Goal: Register for event/course: Register for event/course

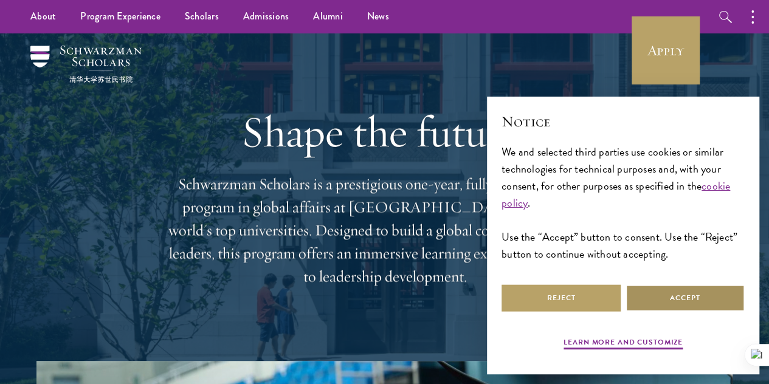
click at [667, 294] on button "Accept" at bounding box center [685, 298] width 119 height 27
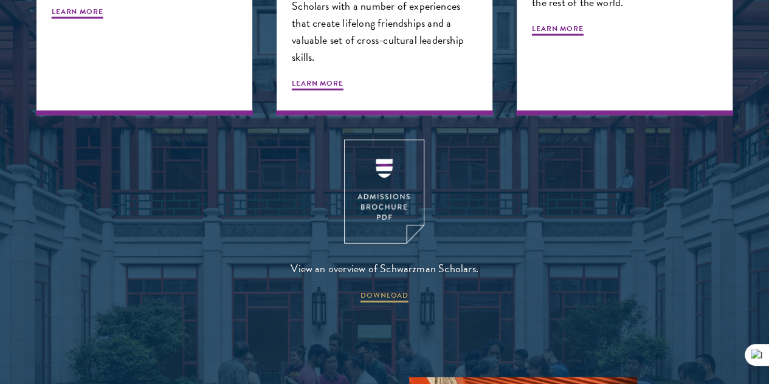
scroll to position [1581, 0]
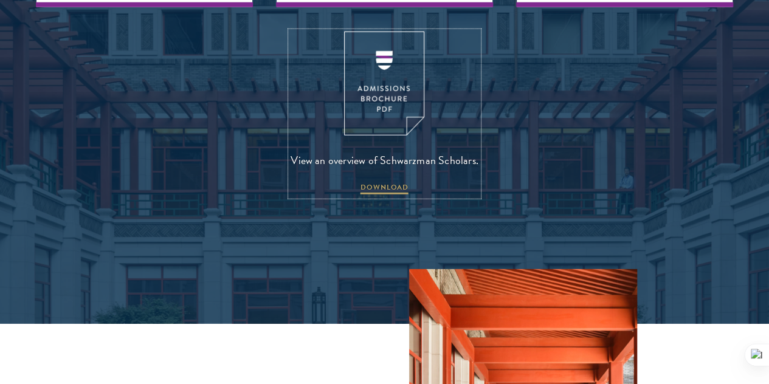
click at [404, 136] on img at bounding box center [384, 84] width 80 height 104
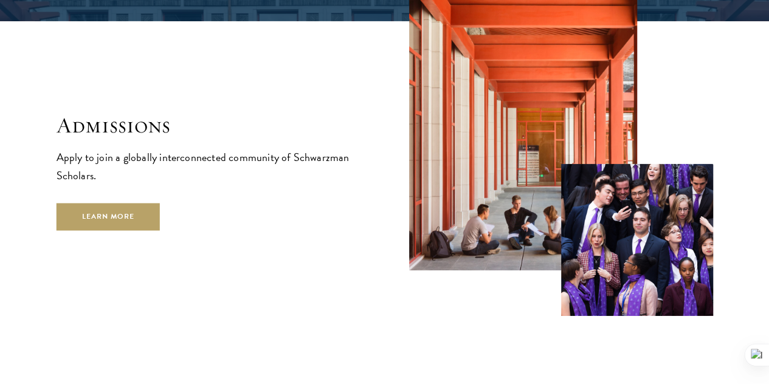
scroll to position [1885, 0]
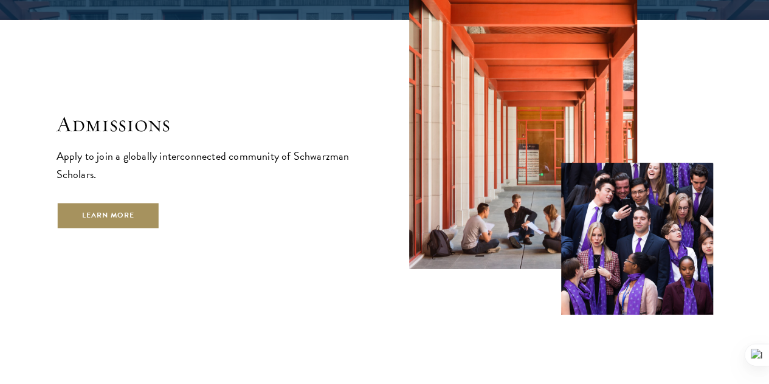
click at [161, 229] on link "Learn More" at bounding box center [109, 215] width 104 height 27
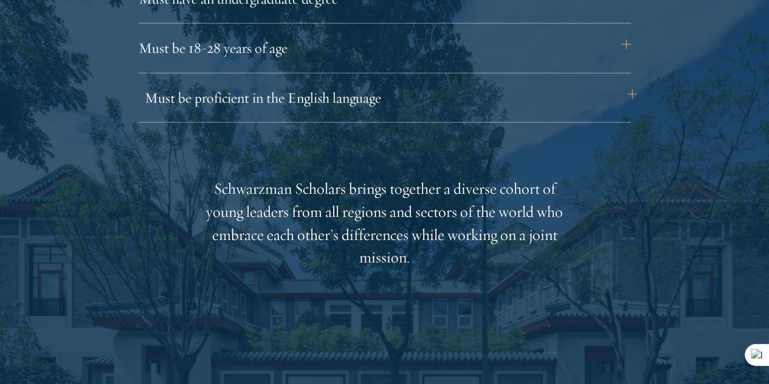
scroll to position [1764, 0]
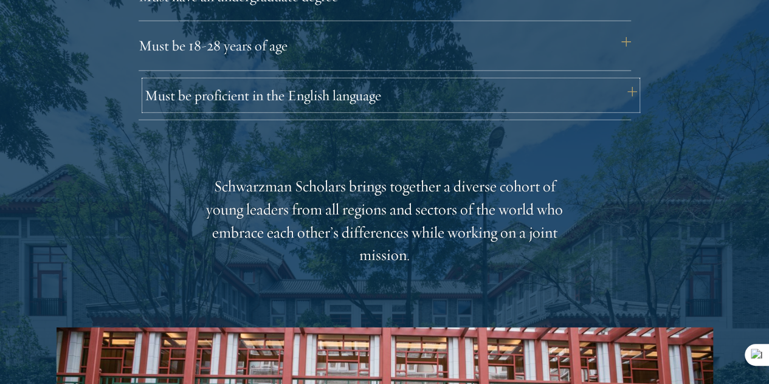
click at [320, 81] on button "Must be proficient in the English language" at bounding box center [391, 95] width 493 height 29
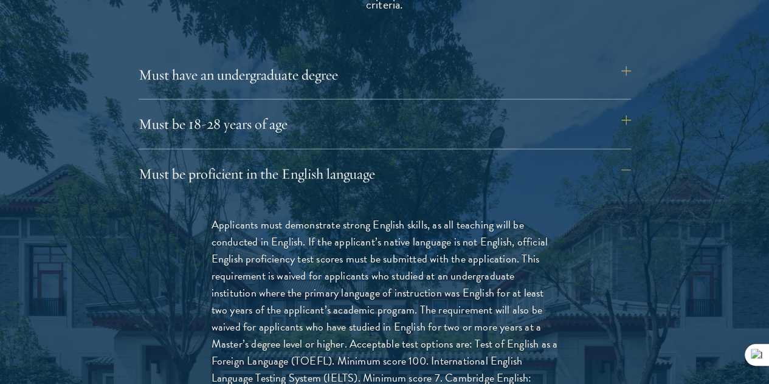
scroll to position [1703, 0]
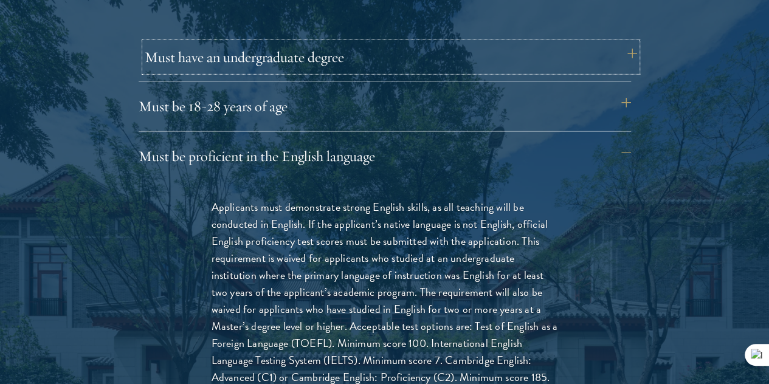
click at [264, 44] on button "Must have an undergraduate degree" at bounding box center [391, 57] width 493 height 29
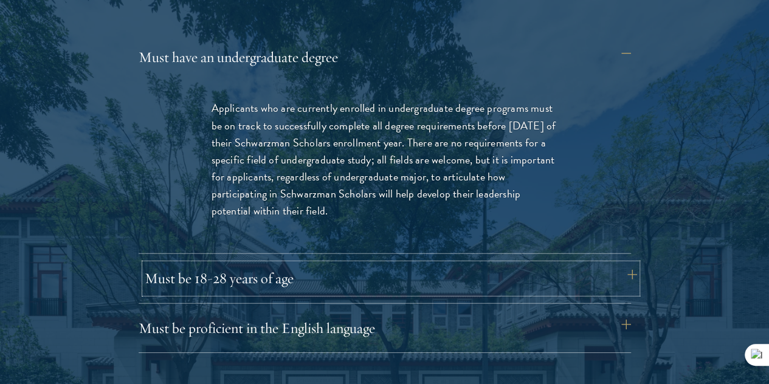
click at [277, 264] on button "Must be 18-28 years of age" at bounding box center [391, 278] width 493 height 29
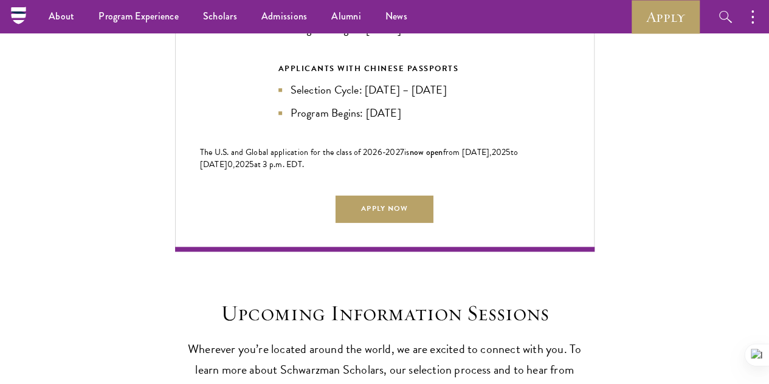
scroll to position [2859, 0]
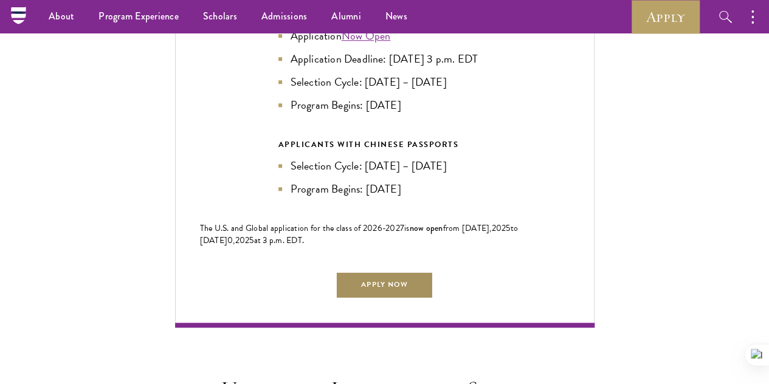
click at [372, 271] on link "Apply Now" at bounding box center [384, 284] width 97 height 27
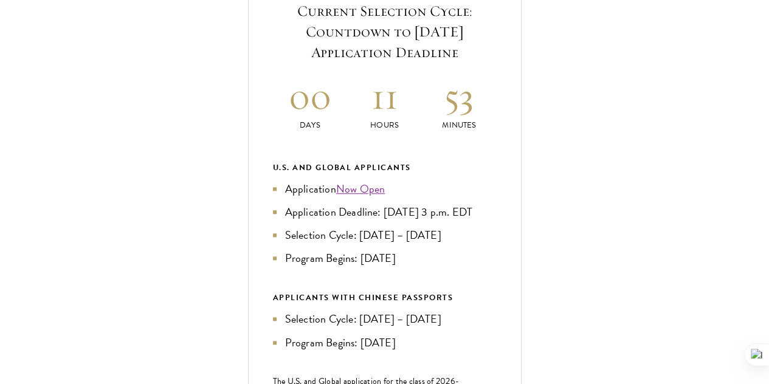
scroll to position [608, 0]
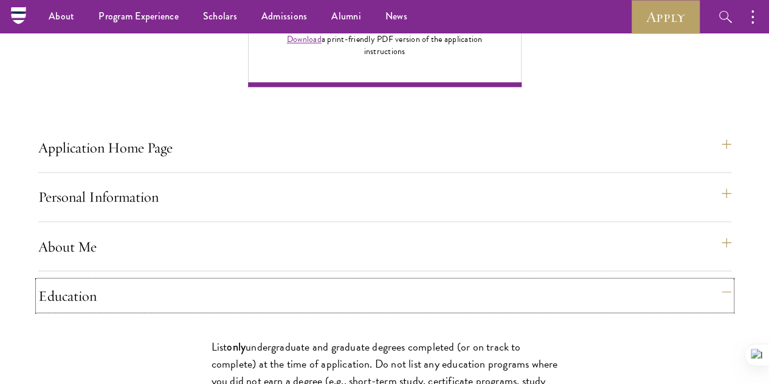
scroll to position [912, 0]
